Goal: Transaction & Acquisition: Purchase product/service

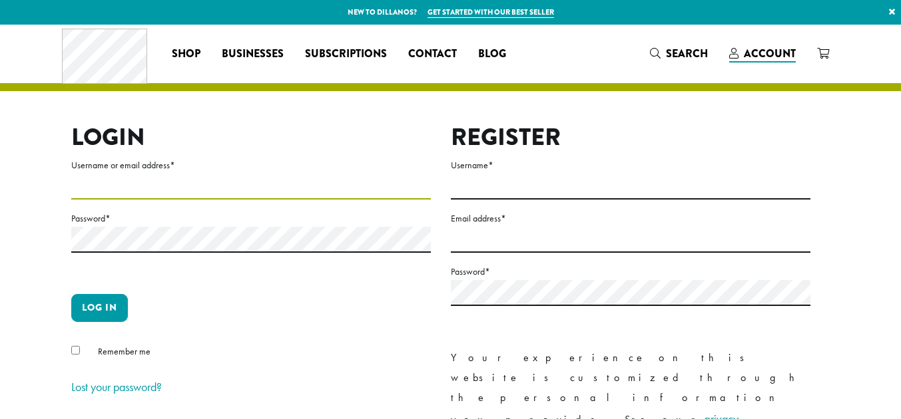
click at [166, 186] on input "Username or email address *" at bounding box center [250, 187] width 359 height 26
type input "**********"
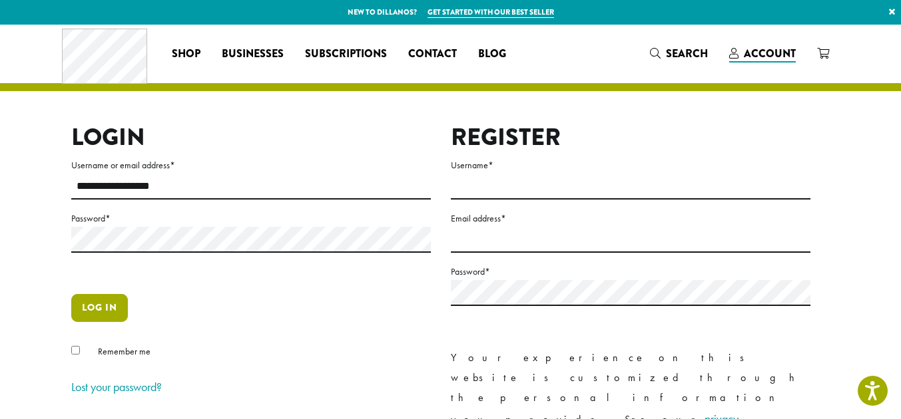
click at [96, 309] on button "Log in" at bounding box center [99, 308] width 57 height 28
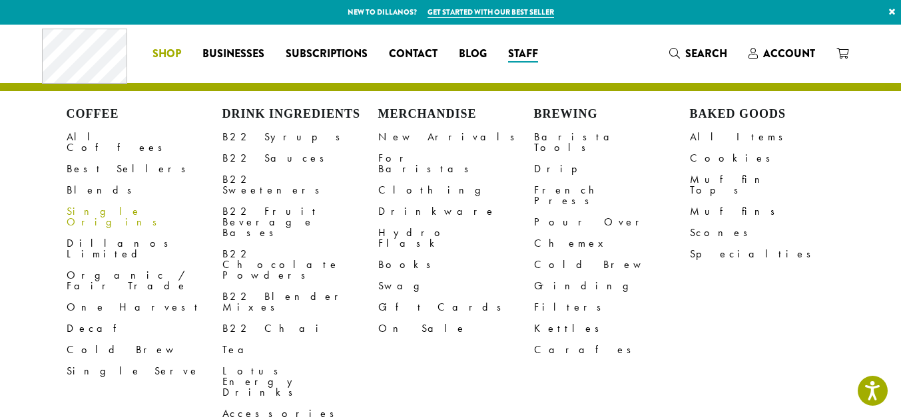
click at [95, 202] on link "Single Origins" at bounding box center [145, 217] width 156 height 32
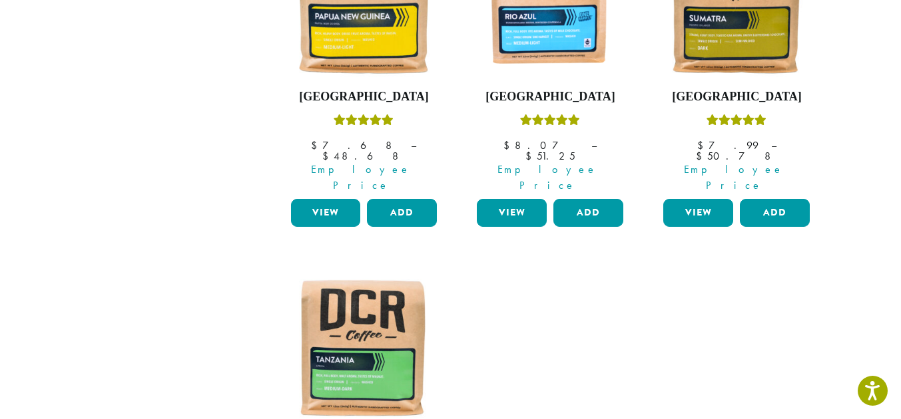
scroll to position [932, 0]
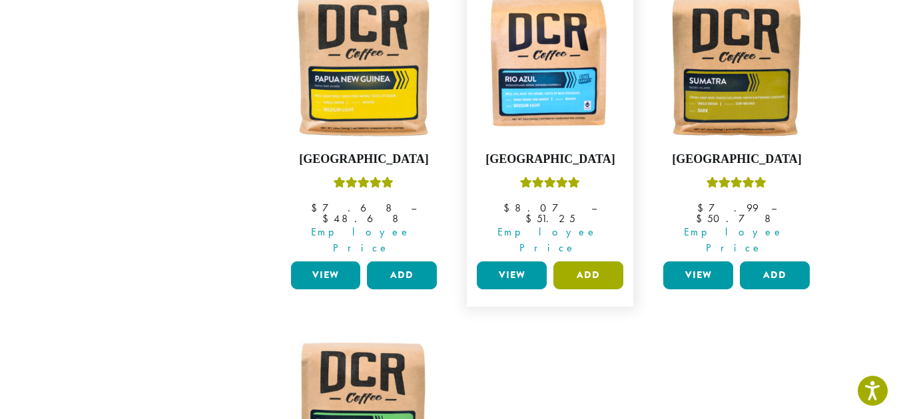
click at [578, 262] on button "Add" at bounding box center [588, 276] width 70 height 28
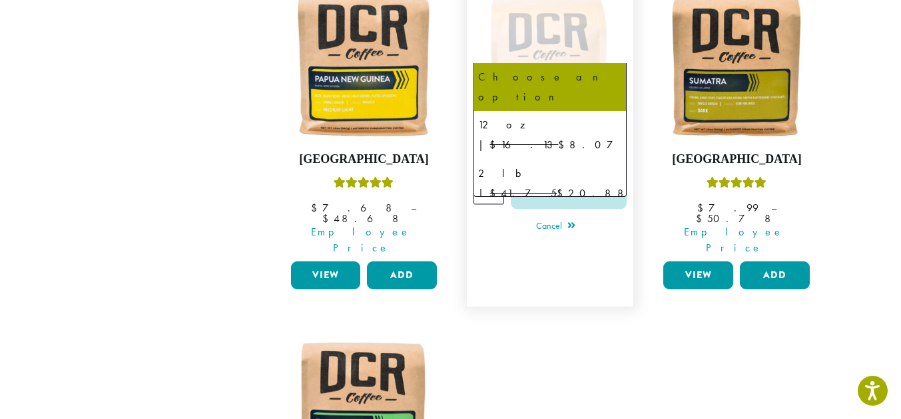
click at [595, 102] on b at bounding box center [609, 118] width 33 height 33
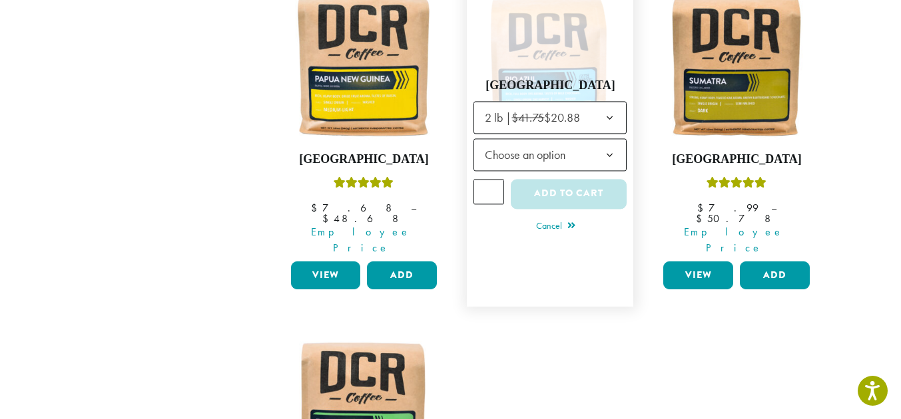
click at [517, 142] on span "Choose an option" at bounding box center [528, 155] width 99 height 26
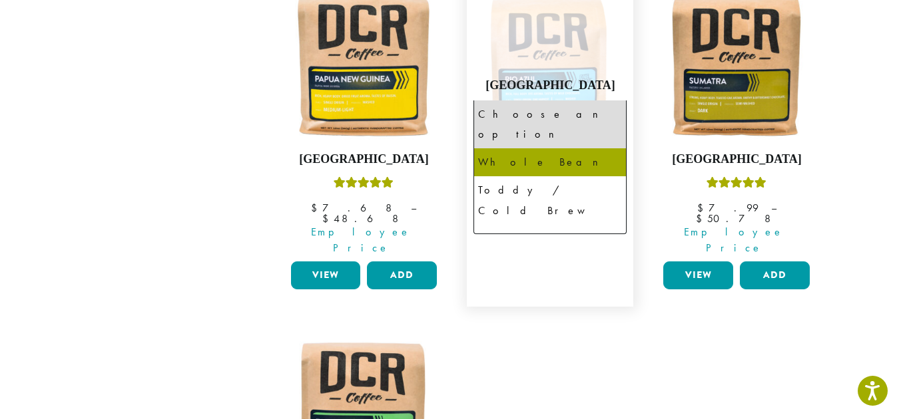
select select "**********"
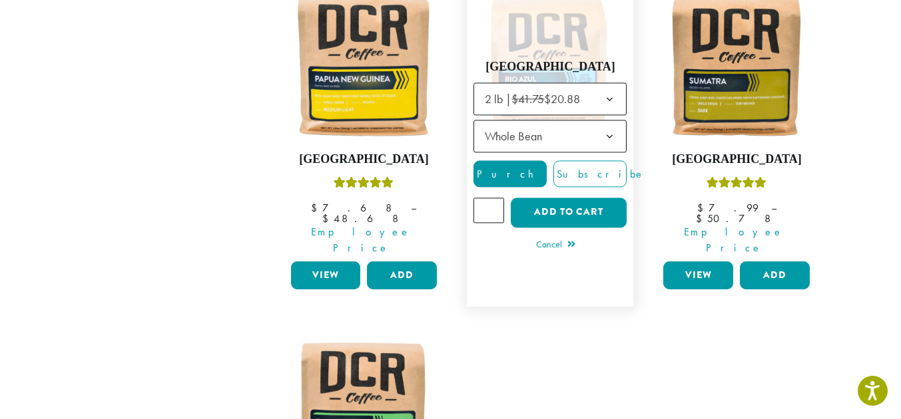
click at [493, 198] on input "*" at bounding box center [488, 210] width 31 height 25
type input "*"
click at [493, 198] on input "*" at bounding box center [488, 210] width 31 height 25
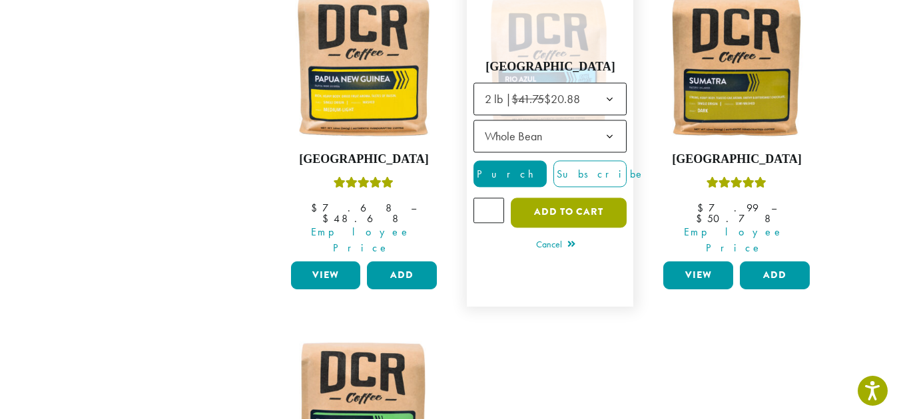
click at [582, 198] on button "Add to cart" at bounding box center [569, 213] width 116 height 30
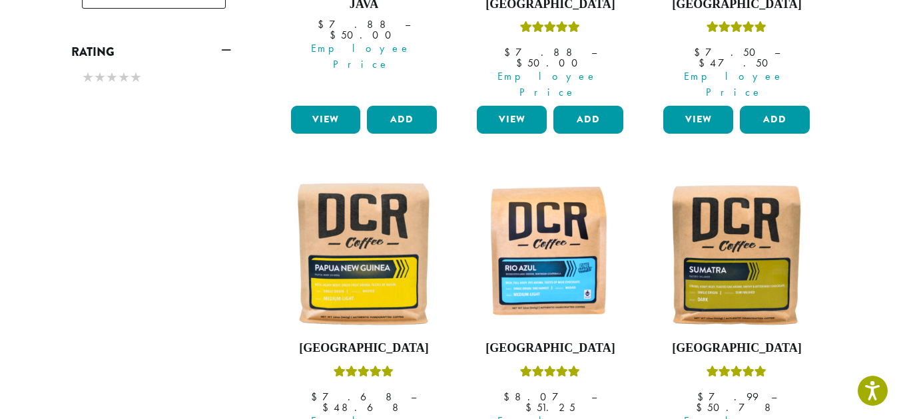
scroll to position [757, 0]
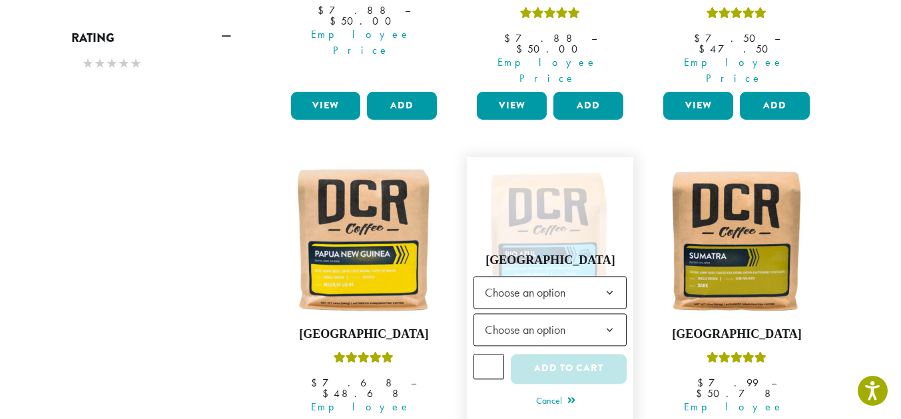
click at [543, 280] on span "Choose an option" at bounding box center [528, 293] width 99 height 26
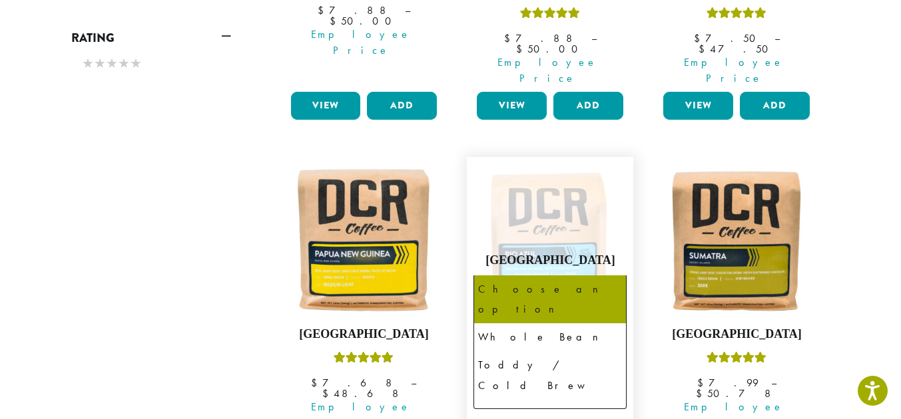
click at [540, 317] on span "Choose an option" at bounding box center [528, 330] width 99 height 26
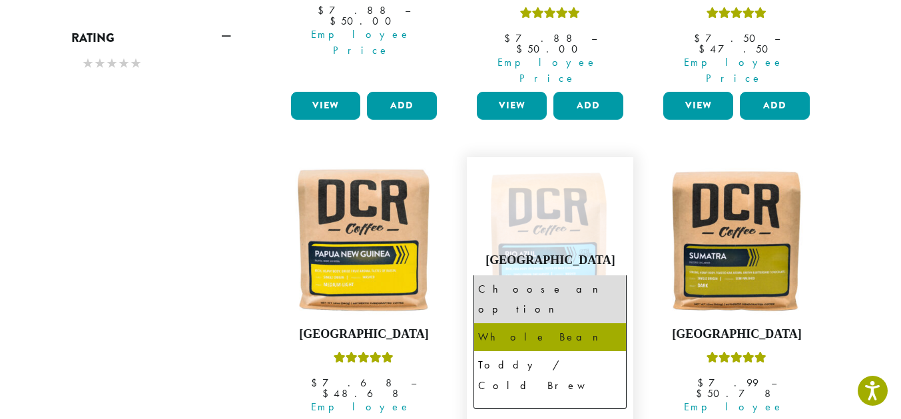
select select "**********"
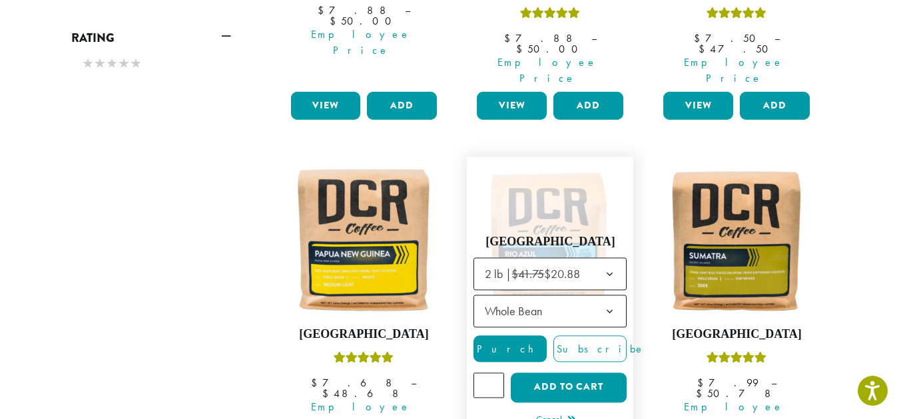
click at [491, 373] on input "*" at bounding box center [488, 385] width 31 height 25
type input "*"
click at [495, 373] on input "*" at bounding box center [488, 385] width 31 height 25
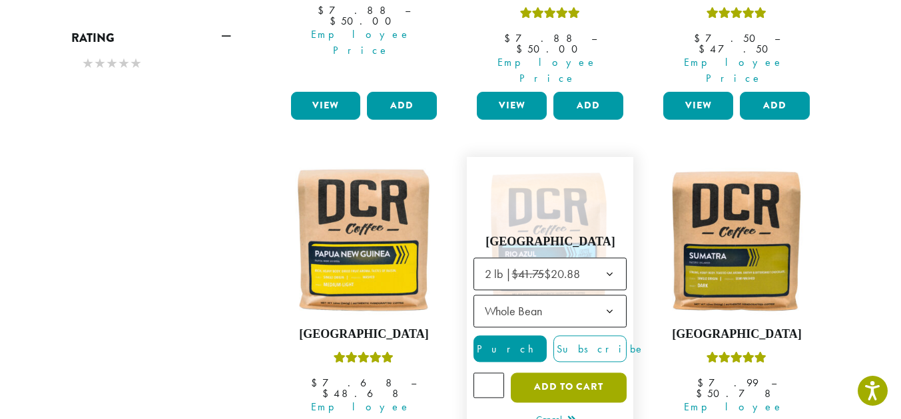
click at [547, 373] on button "Add to cart" at bounding box center [569, 388] width 116 height 30
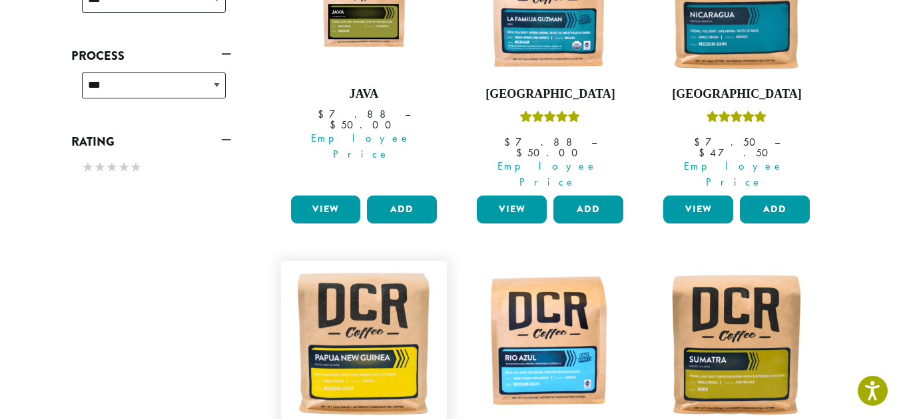
scroll to position [666, 0]
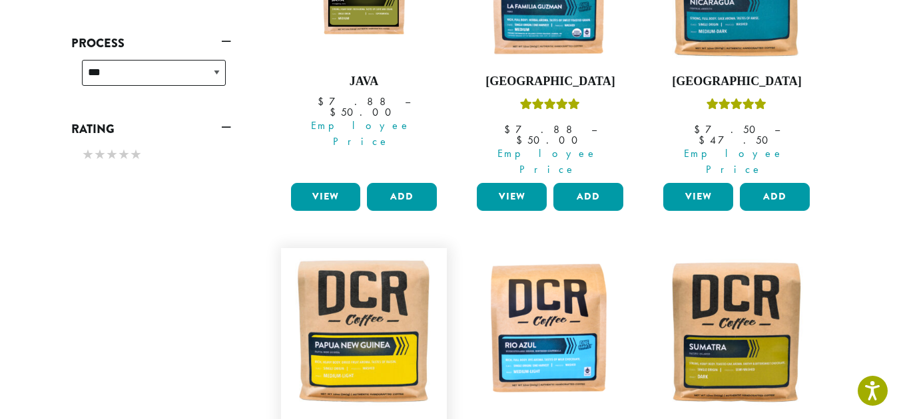
click at [410, 326] on img at bounding box center [363, 331] width 153 height 153
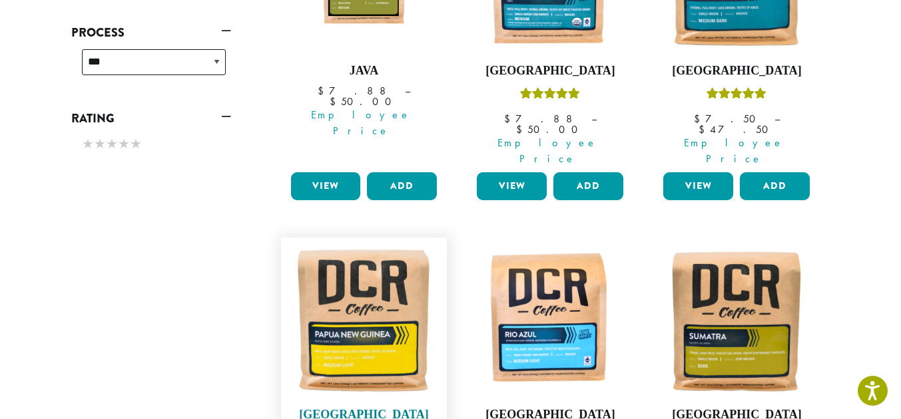
scroll to position [732, 0]
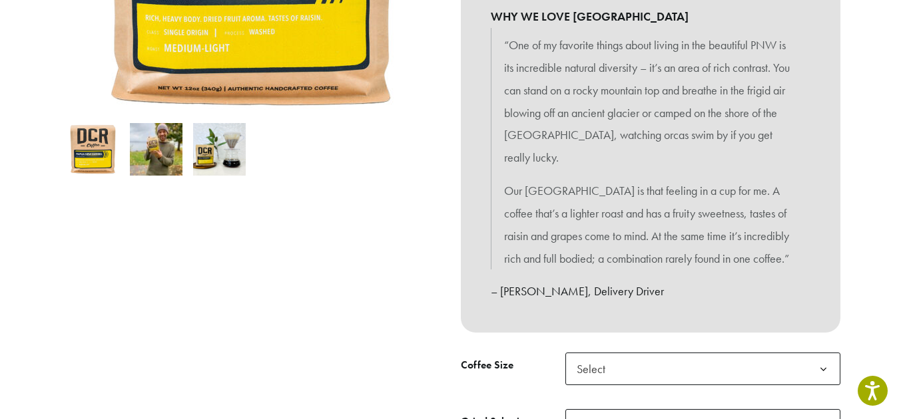
scroll to position [399, 0]
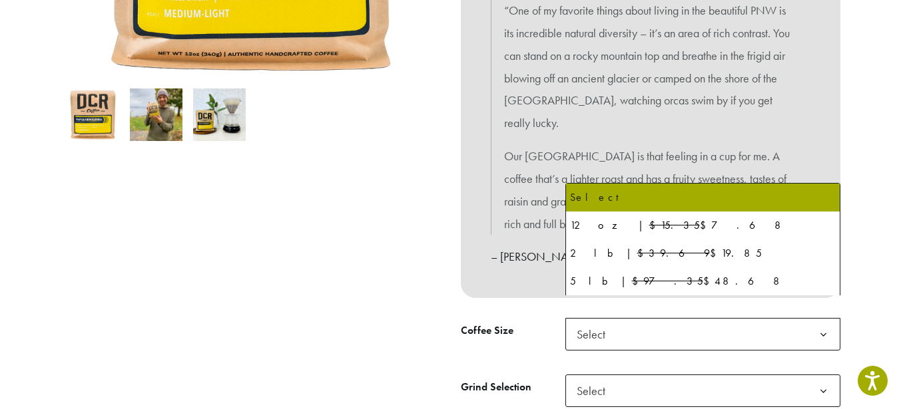
click at [677, 318] on span "Select" at bounding box center [702, 334] width 275 height 33
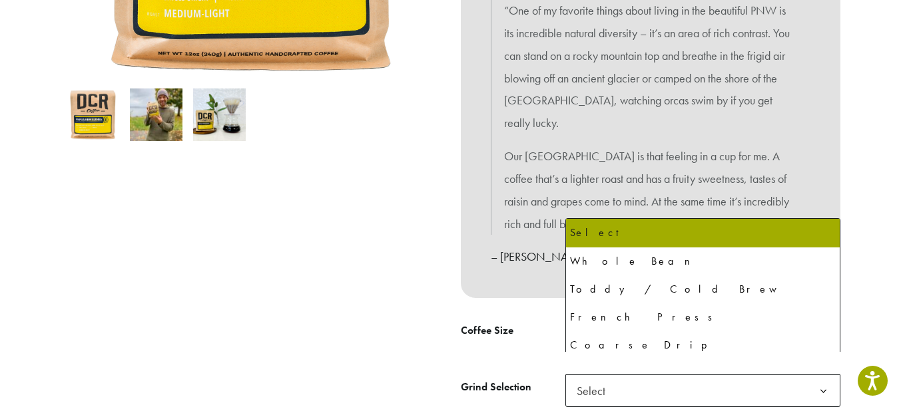
click at [657, 375] on span "Select" at bounding box center [702, 391] width 275 height 33
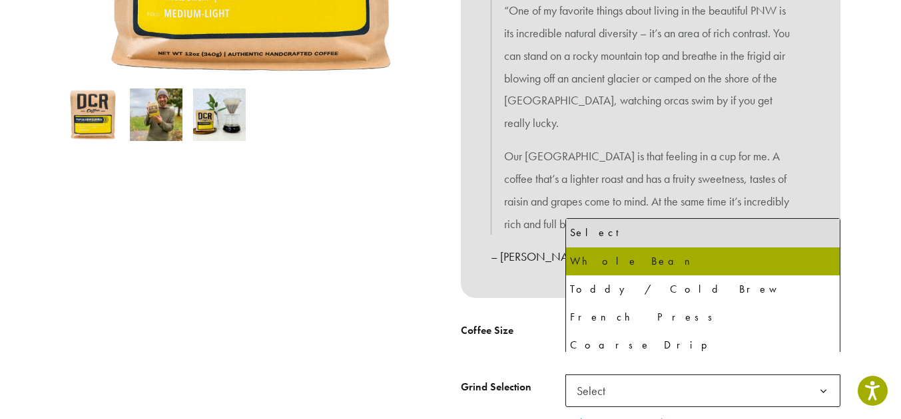
select select "**********"
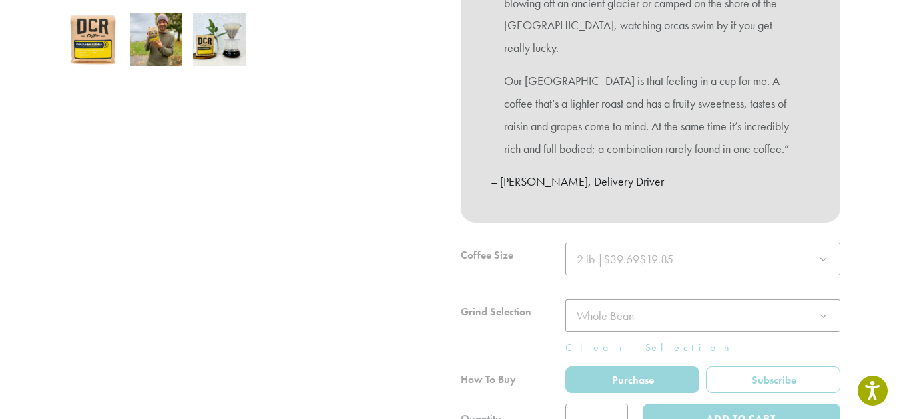
scroll to position [599, 0]
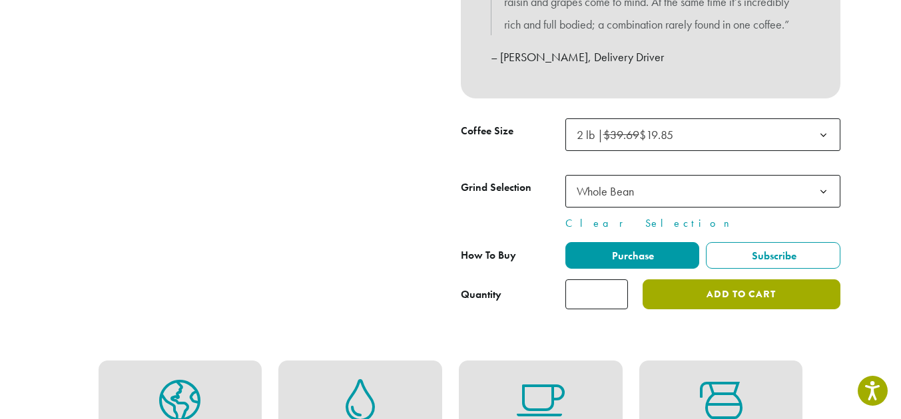
click at [680, 280] on button "Add to cart" at bounding box center [740, 295] width 197 height 30
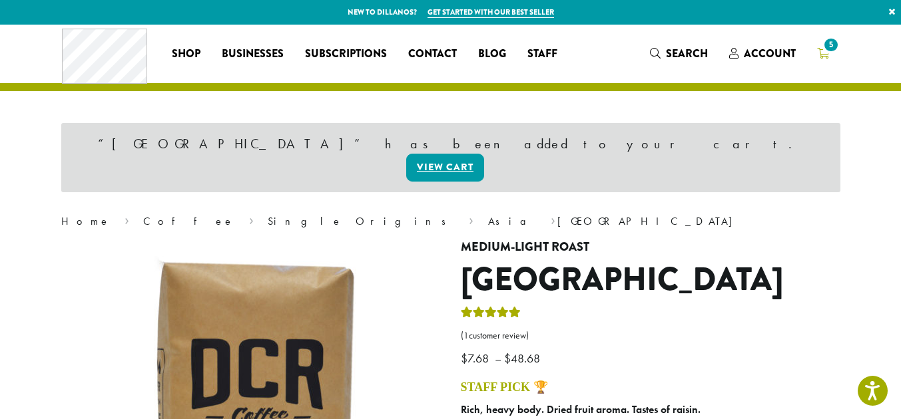
click at [827, 49] on span "5" at bounding box center [830, 45] width 18 height 18
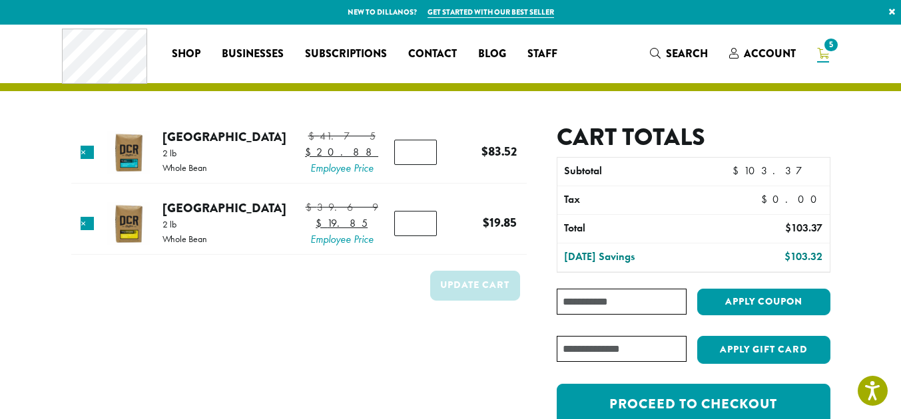
click at [609, 311] on input "Coupon:" at bounding box center [621, 302] width 129 height 26
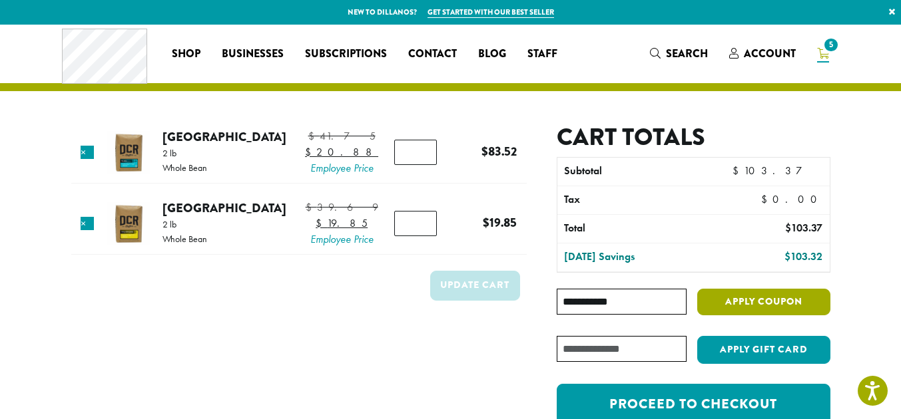
type input "**********"
click at [770, 300] on button "Apply coupon" at bounding box center [763, 302] width 133 height 27
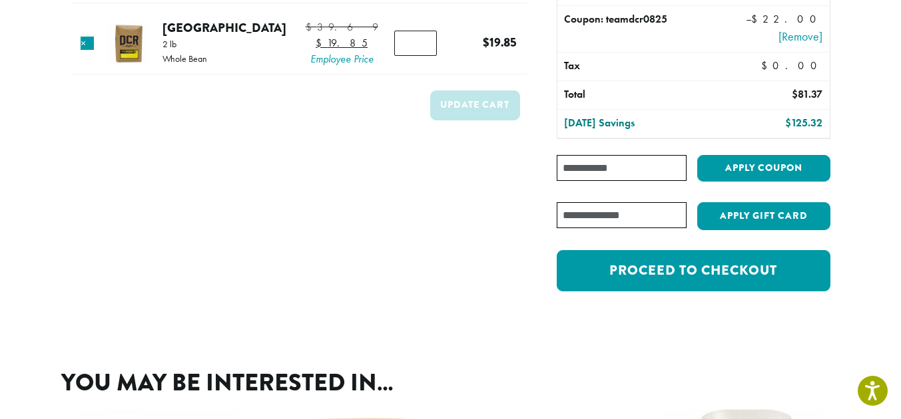
scroll to position [266, 0]
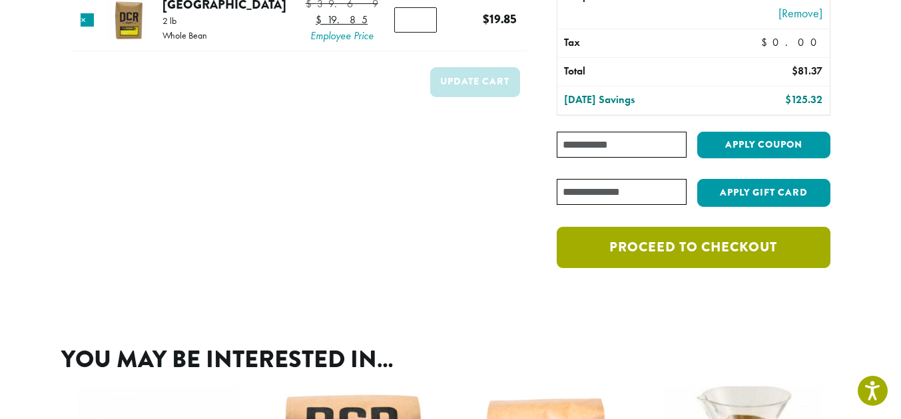
click at [708, 252] on link "Proceed to checkout" at bounding box center [693, 247] width 273 height 41
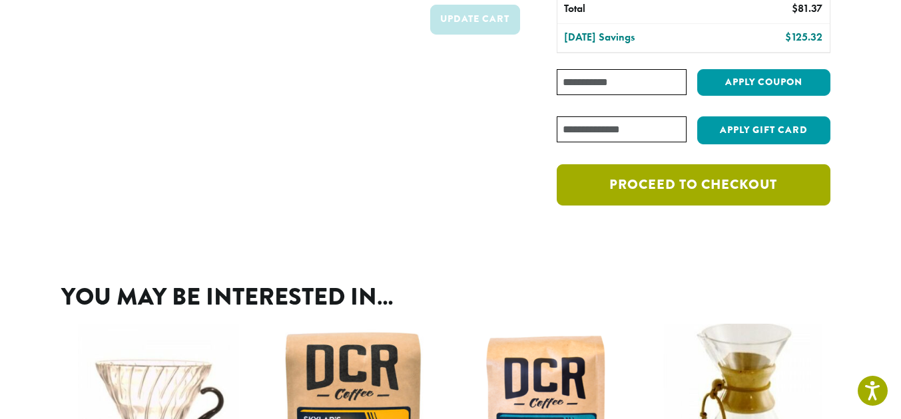
scroll to position [204, 0]
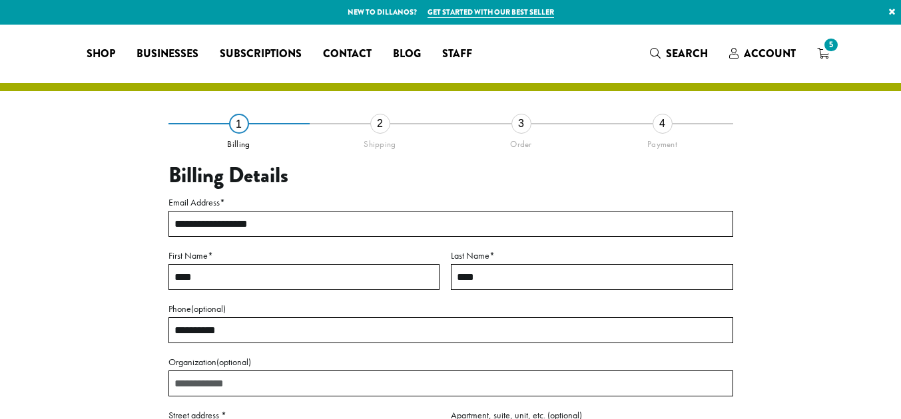
select select "**"
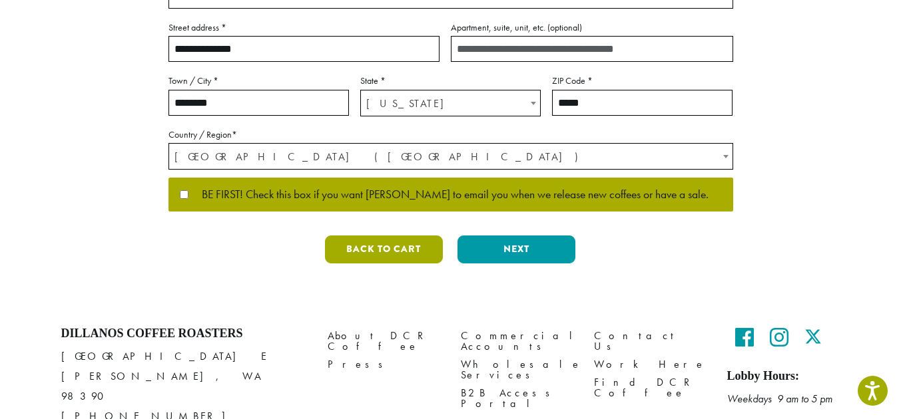
scroll to position [399, 0]
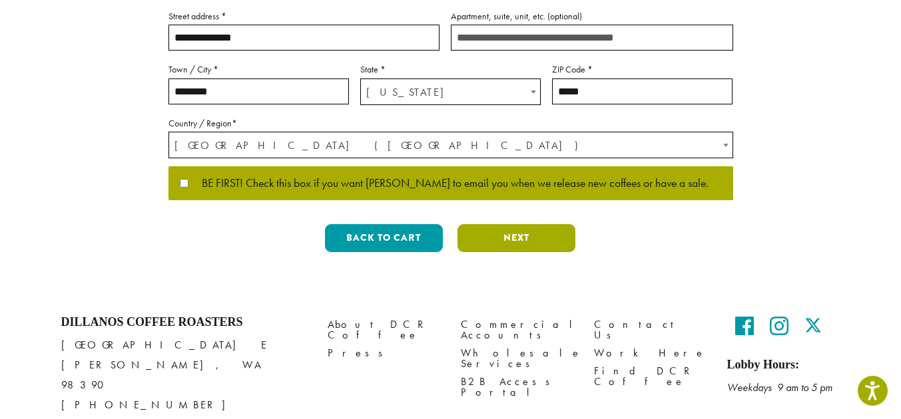
click at [491, 240] on button "Next" at bounding box center [516, 238] width 118 height 28
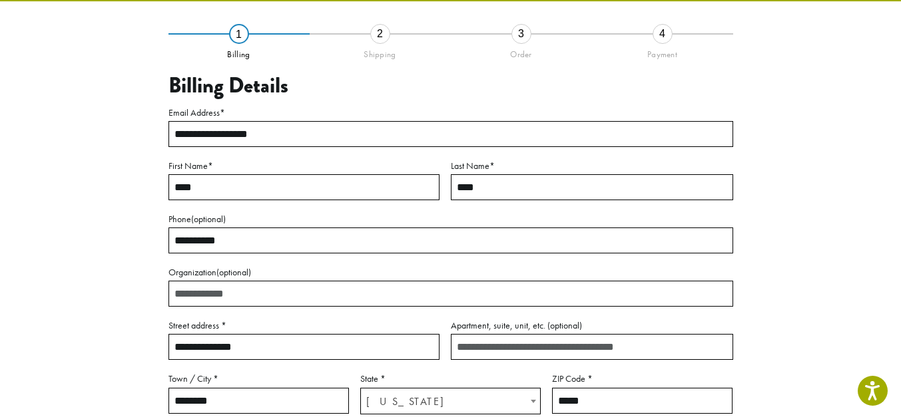
scroll to position [77, 0]
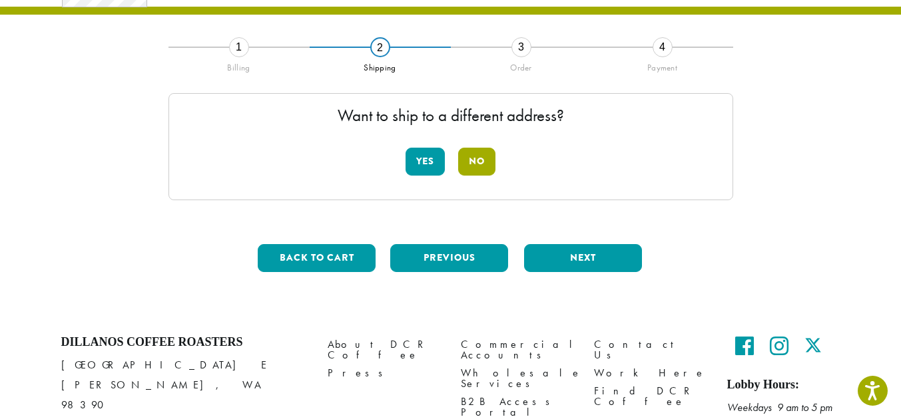
click at [484, 166] on button "No" at bounding box center [476, 162] width 37 height 28
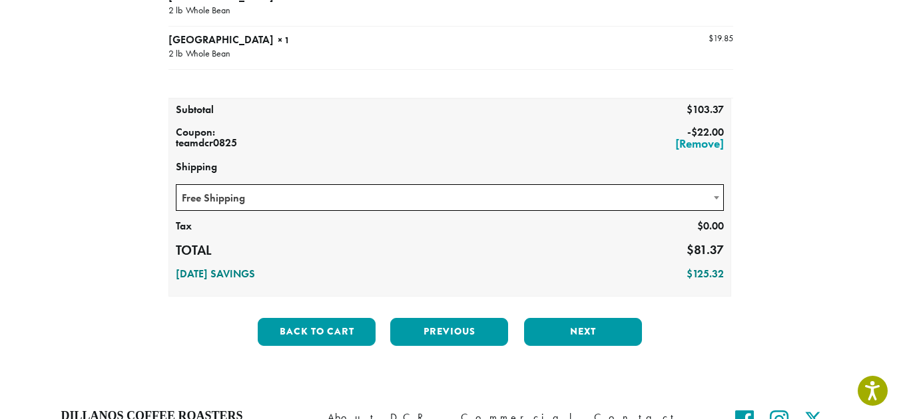
scroll to position [210, 0]
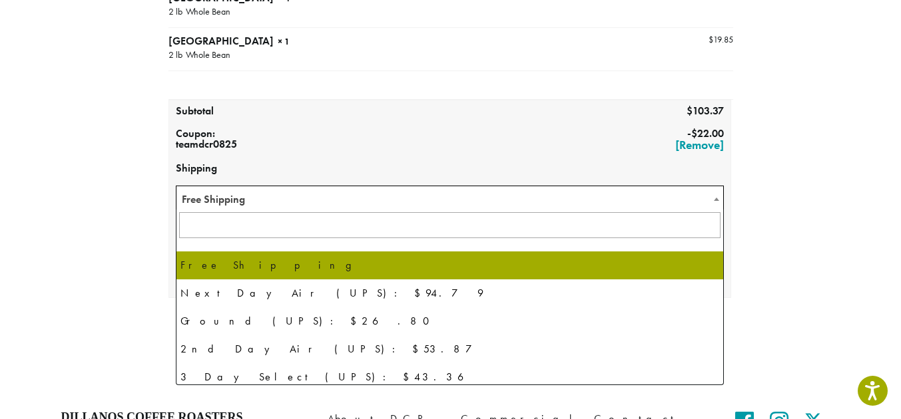
click at [712, 198] on span at bounding box center [716, 199] width 13 height 26
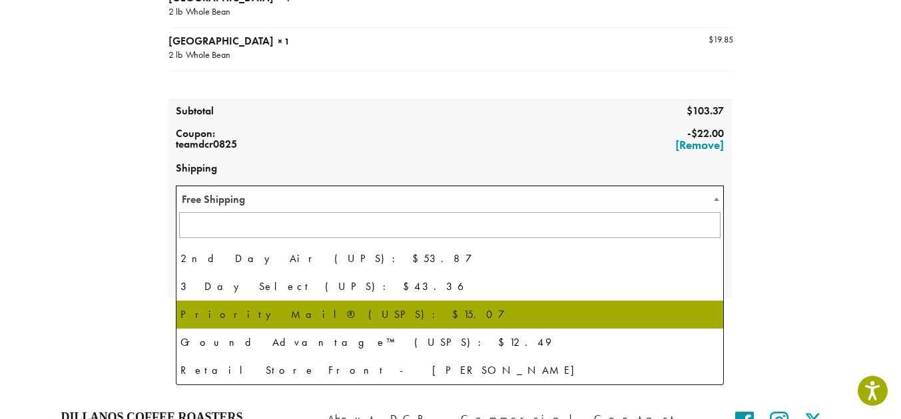
scroll to position [91, 0]
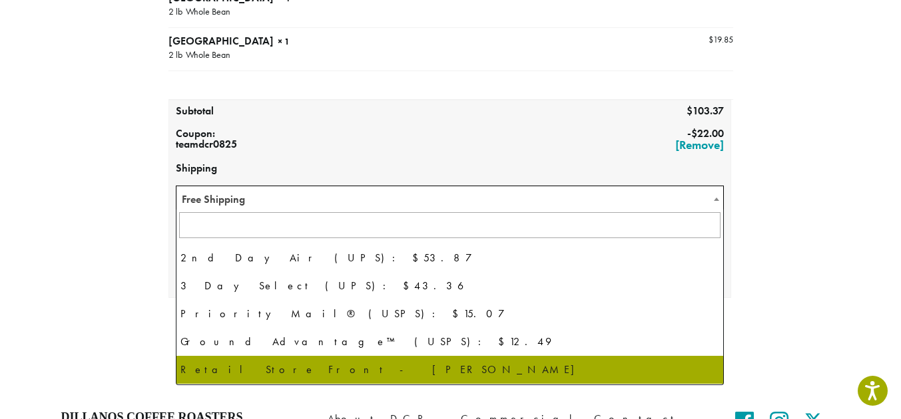
select select "**********"
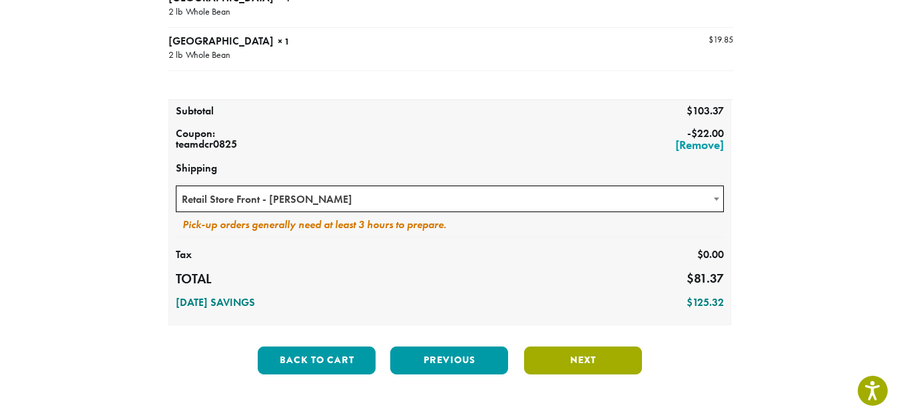
click at [596, 358] on button "Next" at bounding box center [583, 361] width 118 height 28
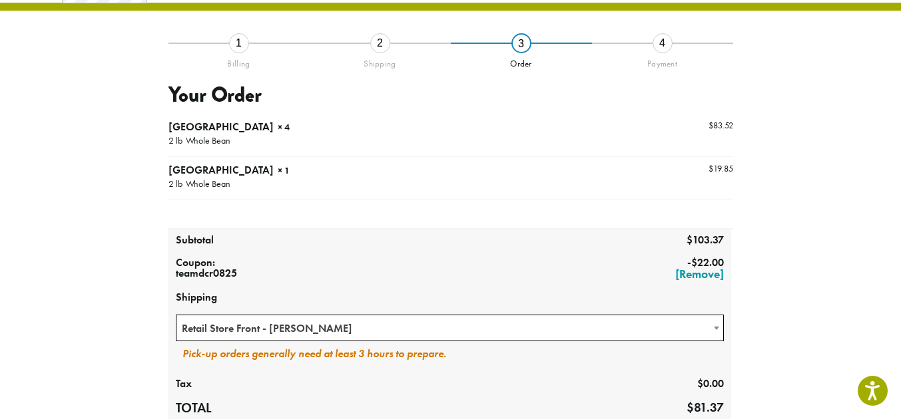
scroll to position [77, 0]
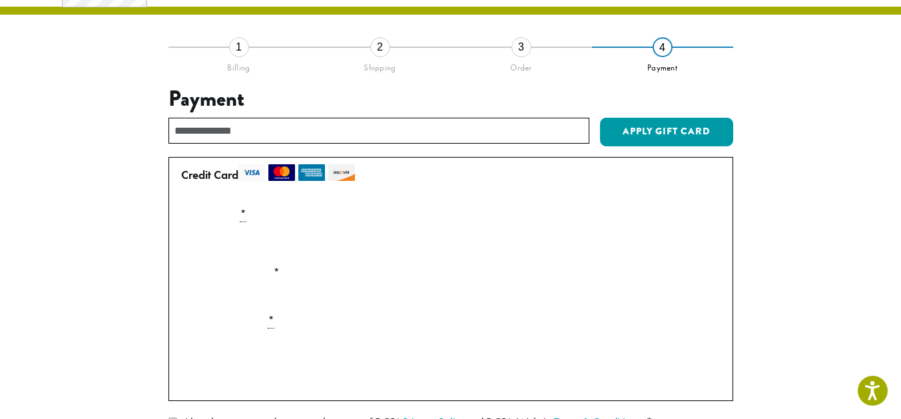
click at [740, 359] on div "**********" at bounding box center [450, 298] width 759 height 502
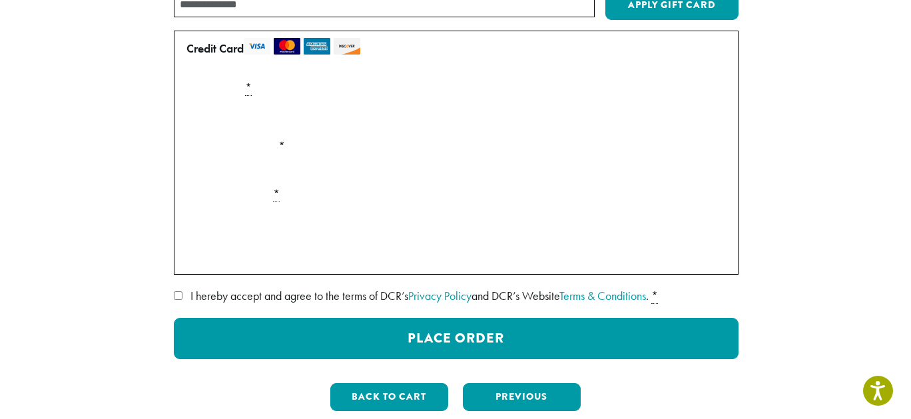
scroll to position [206, 0]
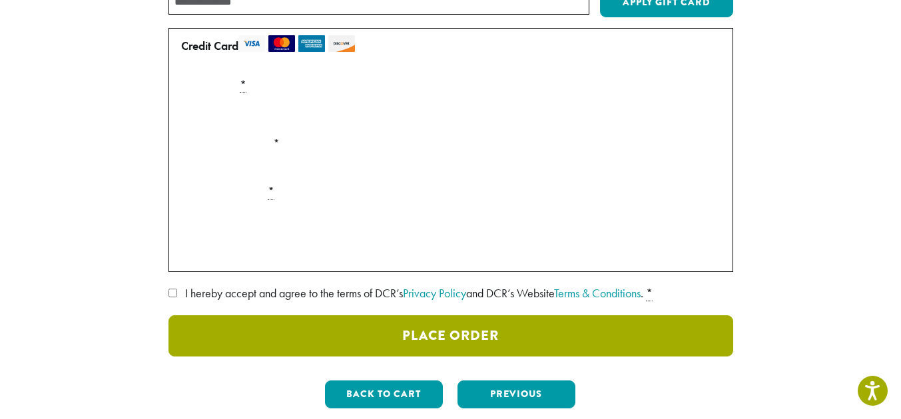
click at [520, 332] on button "Place Order" at bounding box center [450, 336] width 564 height 41
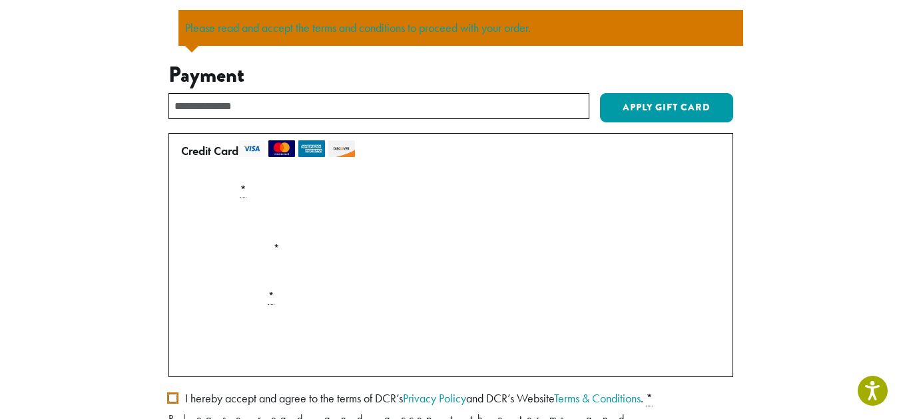
scroll to position [183, 0]
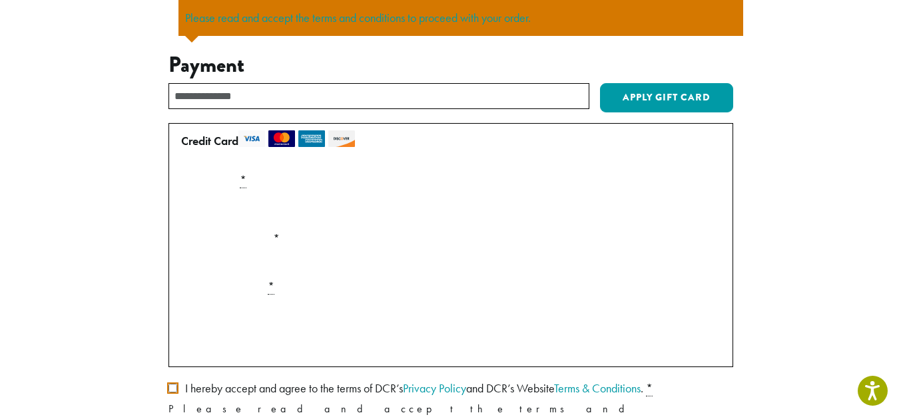
click at [177, 391] on label "I hereby accept and agree to the terms of DCR’s Privacy Policy and DCR’s Websit…" at bounding box center [450, 388] width 564 height 21
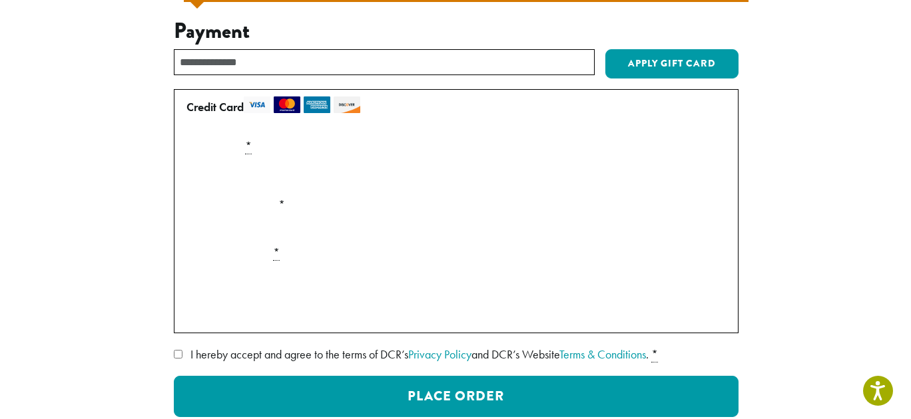
scroll to position [383, 0]
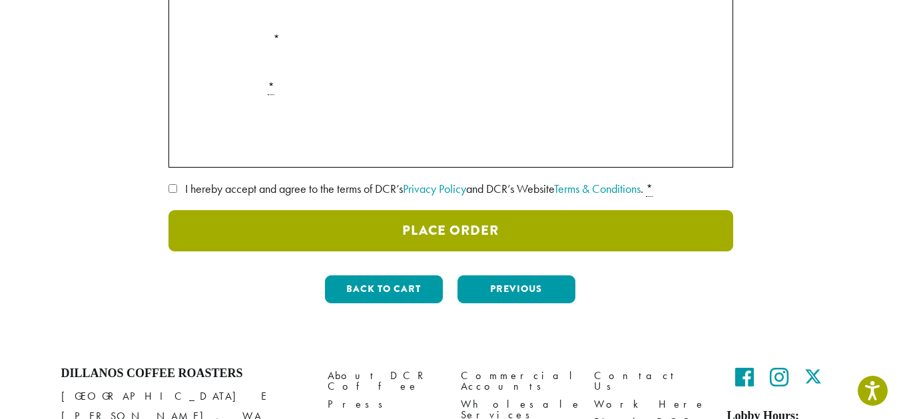
click at [478, 229] on button "Place Order" at bounding box center [450, 230] width 564 height 41
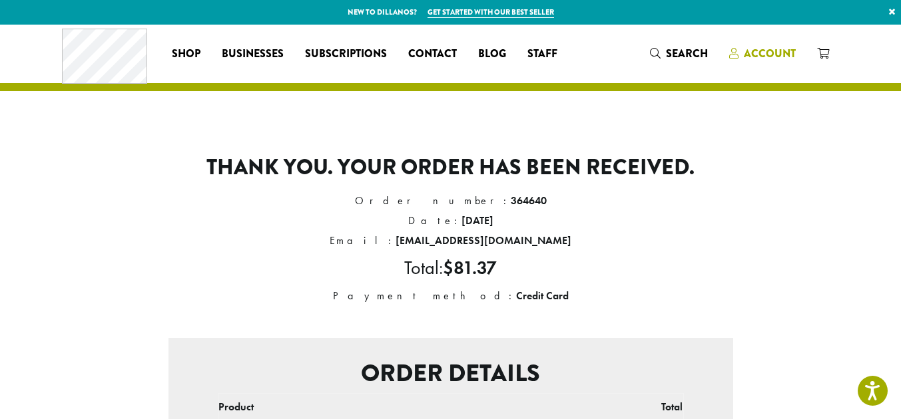
click at [769, 52] on span "Account" at bounding box center [770, 53] width 52 height 15
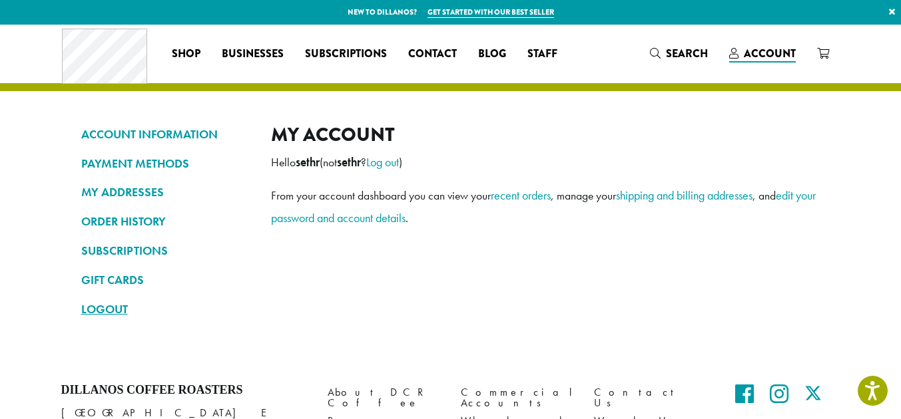
click at [114, 310] on link "LOGOUT" at bounding box center [166, 309] width 170 height 23
